Goal: Transaction & Acquisition: Obtain resource

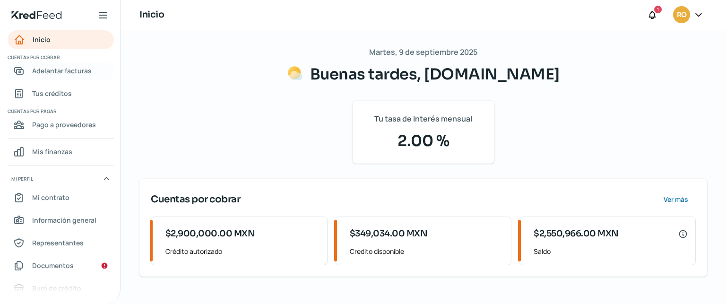
click at [43, 72] on span "Adelantar facturas" at bounding box center [62, 71] width 60 height 12
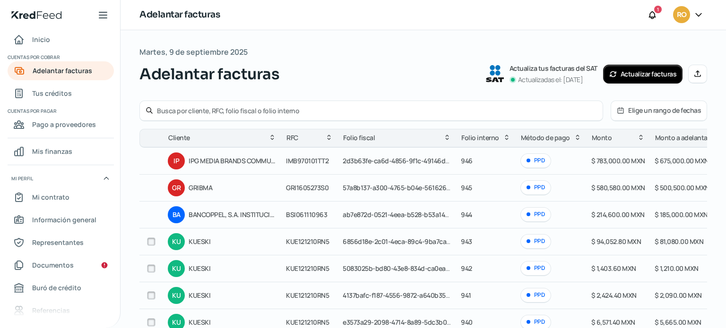
click at [695, 16] on icon at bounding box center [697, 14] width 9 height 9
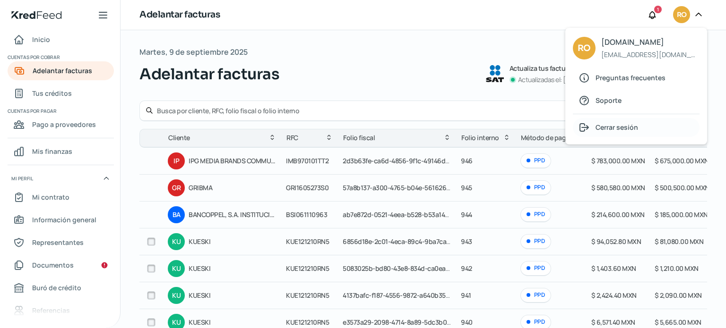
click at [625, 121] on span "Cerrar sesión" at bounding box center [616, 127] width 43 height 12
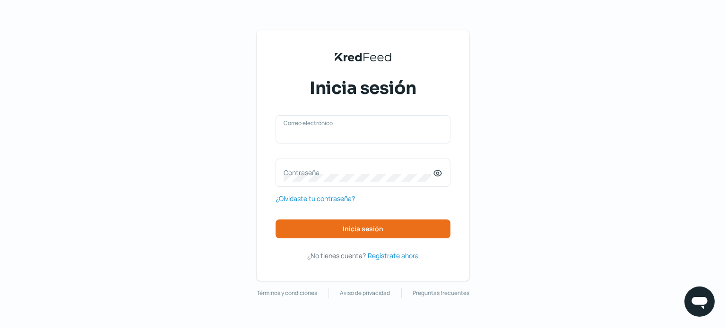
type input "[EMAIL_ADDRESS][DOMAIN_NAME]"
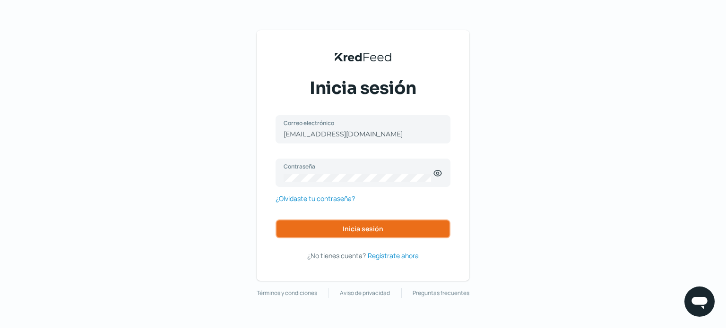
click at [342, 234] on button "Inicia sesión" at bounding box center [362, 229] width 175 height 19
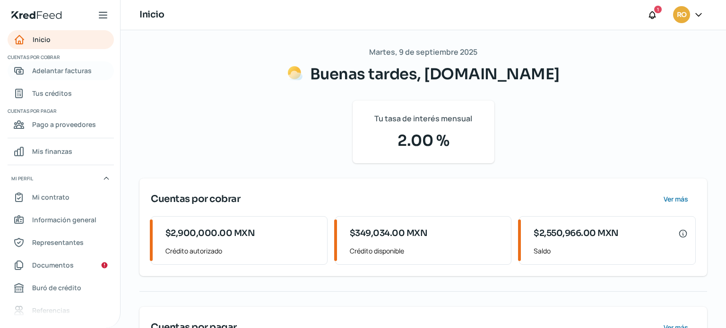
click at [55, 67] on span "Adelantar facturas" at bounding box center [62, 71] width 60 height 12
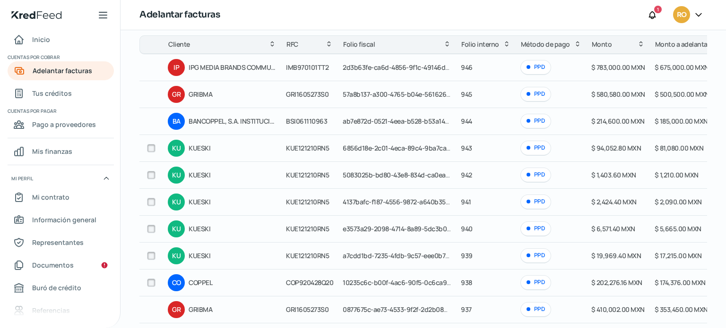
scroll to position [148, 0]
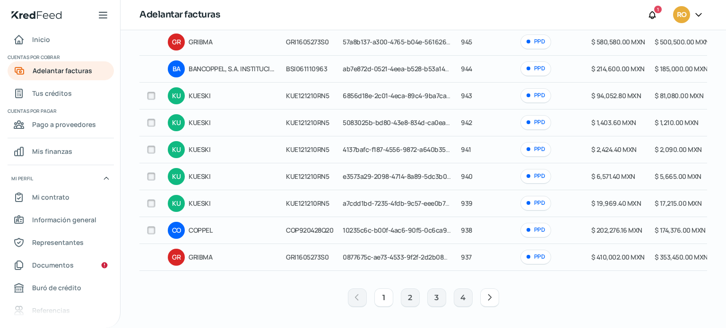
click at [148, 230] on input "checkbox" at bounding box center [151, 230] width 9 height 9
checkbox input "true"
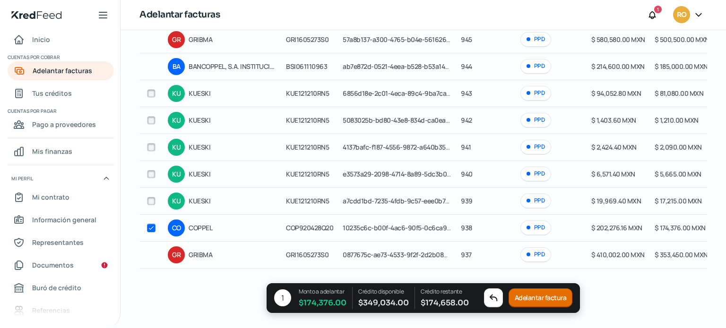
click at [149, 96] on input "checkbox" at bounding box center [151, 93] width 9 height 9
checkbox input "true"
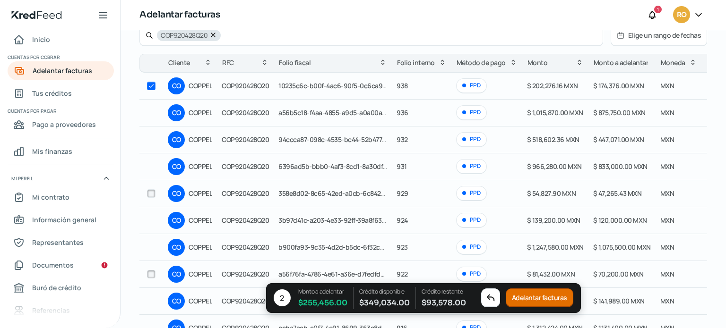
scroll to position [94, 0]
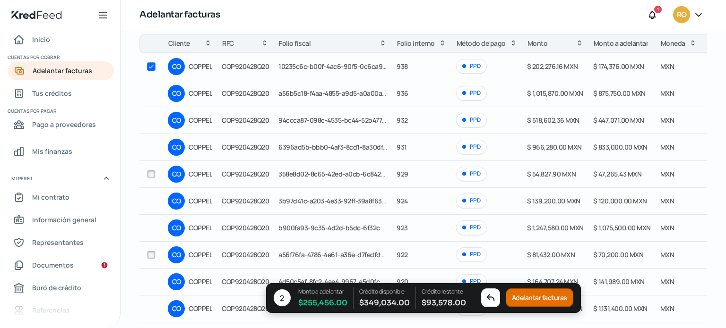
click at [524, 298] on button "Adelantar facturas" at bounding box center [539, 298] width 68 height 19
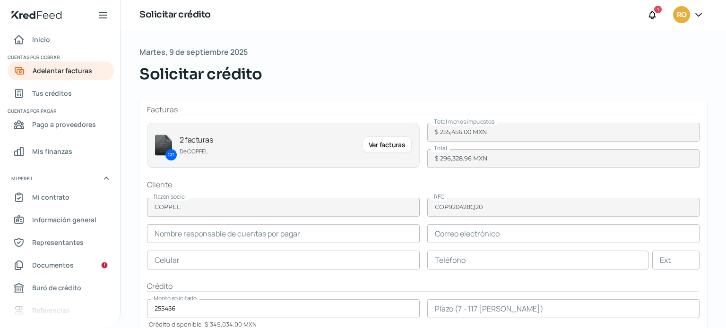
type input "[PERSON_NAME]"
type input "[PERSON_NAME][EMAIL_ADDRESS][PERSON_NAME][PERSON_NAME][DOMAIN_NAME]"
type input "66 - 7758 - 9100"
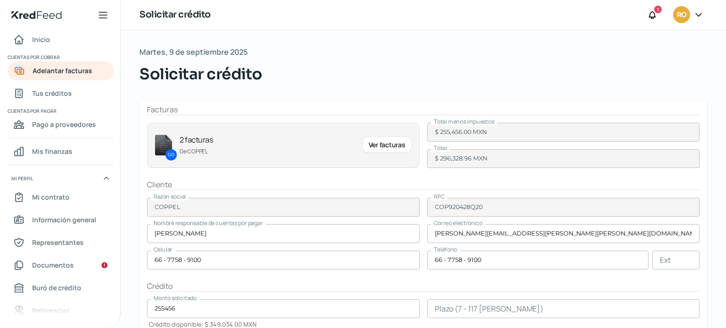
click at [376, 145] on div "Ver facturas" at bounding box center [386, 145] width 49 height 17
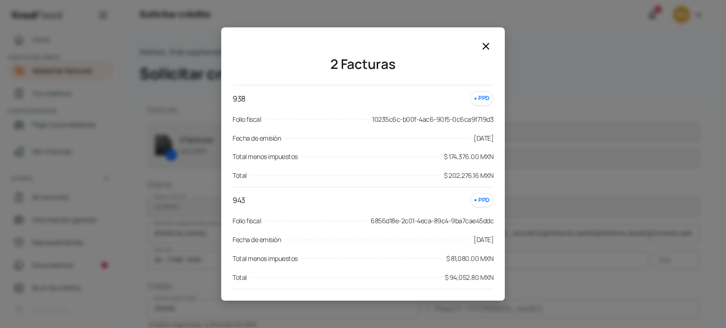
click at [484, 49] on icon at bounding box center [486, 46] width 6 height 6
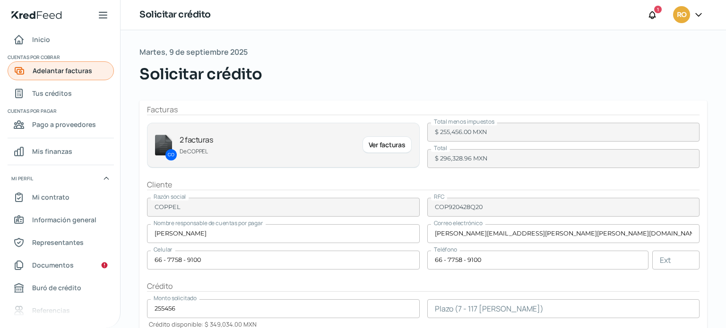
click at [74, 74] on span "Adelantar facturas" at bounding box center [63, 71] width 60 height 12
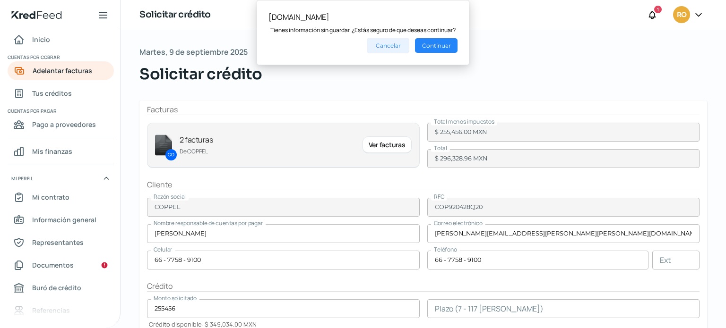
click at [401, 46] on button "Cancelar" at bounding box center [388, 46] width 43 height 16
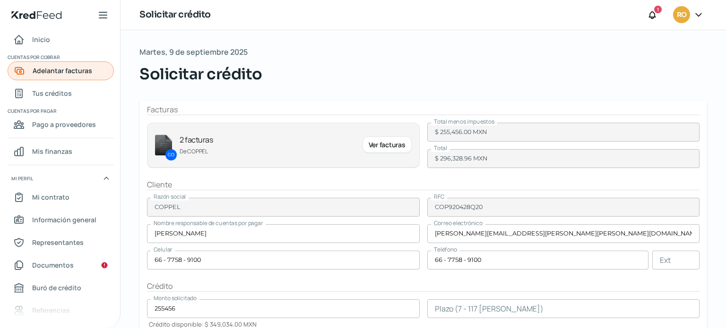
click at [64, 74] on span "Adelantar facturas" at bounding box center [63, 71] width 60 height 12
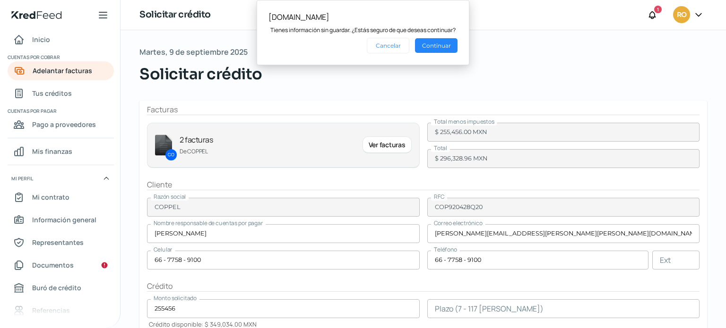
click at [440, 42] on button "Continuar" at bounding box center [436, 45] width 43 height 15
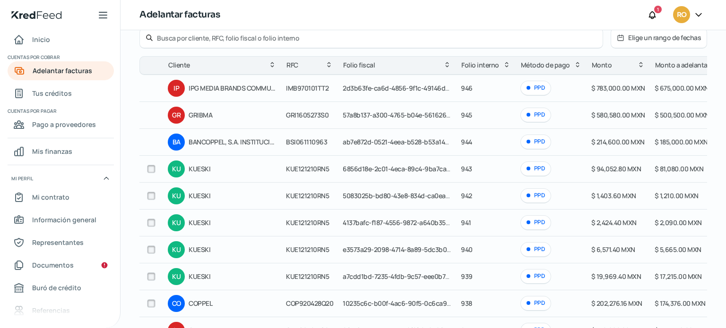
scroll to position [148, 0]
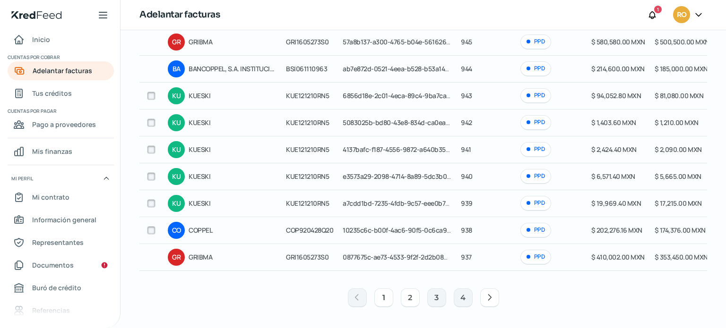
click at [408, 296] on button "2" at bounding box center [410, 298] width 19 height 19
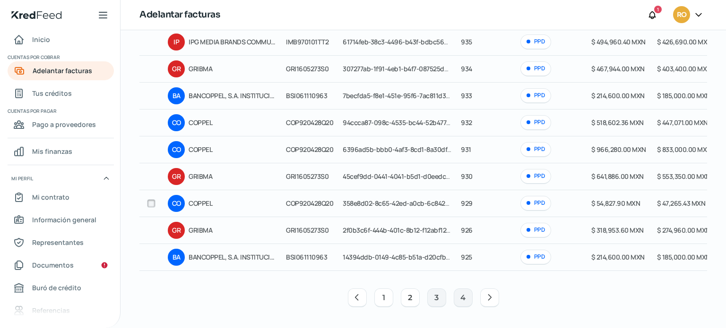
click at [374, 301] on button "1" at bounding box center [383, 298] width 19 height 19
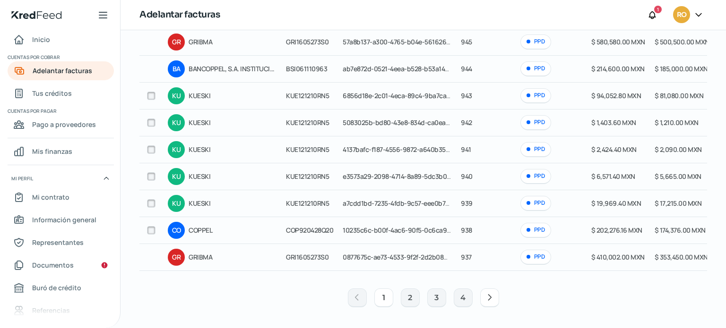
click at [152, 227] on input "checkbox" at bounding box center [151, 230] width 9 height 9
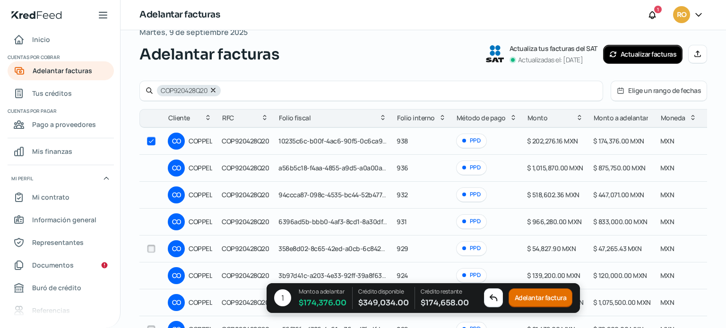
scroll to position [54, 0]
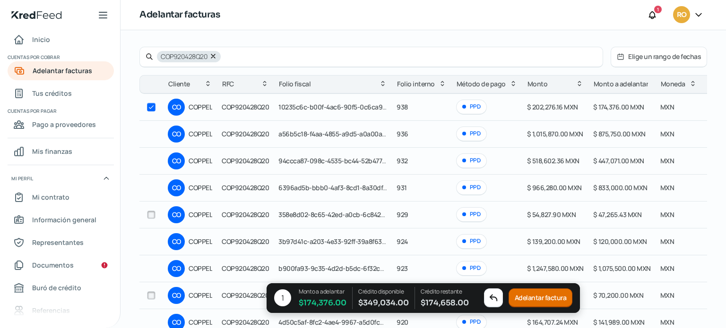
click at [149, 212] on input "checkbox" at bounding box center [151, 215] width 9 height 9
checkbox input "false"
click at [151, 107] on input "checkbox" at bounding box center [151, 107] width 9 height 9
checkbox input "false"
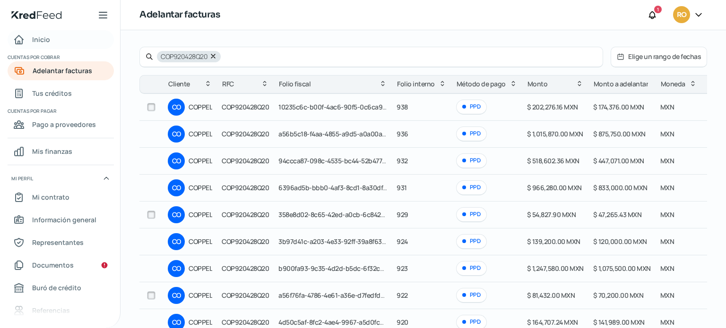
click at [40, 38] on span "Inicio" at bounding box center [41, 40] width 18 height 12
